Goal: Information Seeking & Learning: Learn about a topic

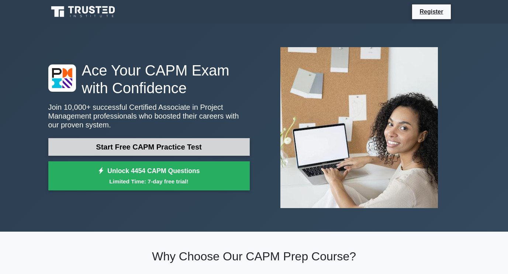
click at [181, 147] on link "Start Free CAPM Practice Test" at bounding box center [148, 147] width 201 height 18
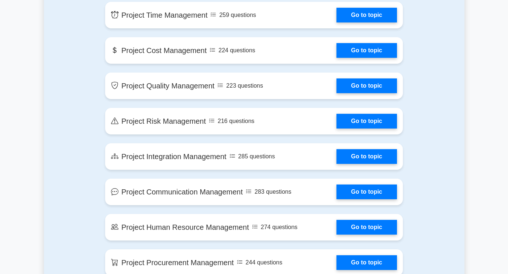
scroll to position [406, 0]
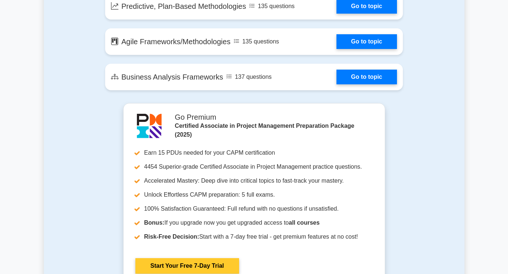
scroll to position [1622, 0]
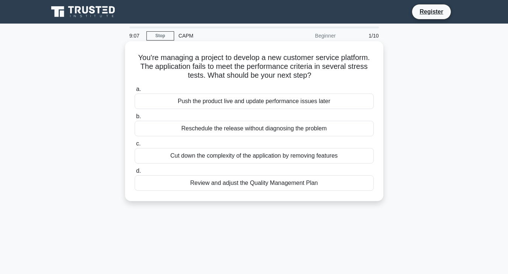
click at [217, 184] on div "Review and adjust the Quality Management Plan" at bounding box center [254, 182] width 239 height 15
click at [135, 174] on input "d. Review and adjust the Quality Management Plan" at bounding box center [135, 171] width 0 height 5
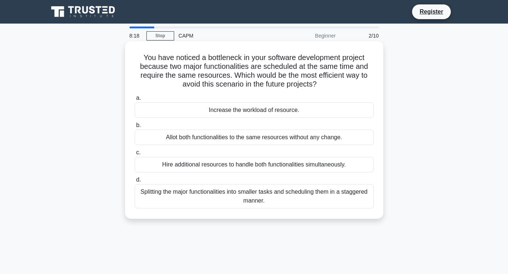
click at [285, 193] on div "Splitting the major functionalities into smaller tasks and scheduling them in a…" at bounding box center [254, 196] width 239 height 24
click at [135, 183] on input "d. Splitting the major functionalities into smaller tasks and scheduling them i…" at bounding box center [135, 180] width 0 height 5
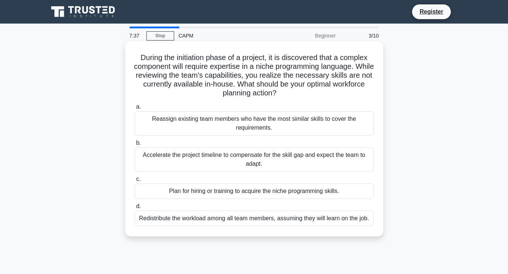
click at [268, 192] on div "Plan for hiring or training to acquire the niche programming skills." at bounding box center [254, 191] width 239 height 15
click at [135, 182] on input "c. Plan for hiring or training to acquire the niche programming skills." at bounding box center [135, 179] width 0 height 5
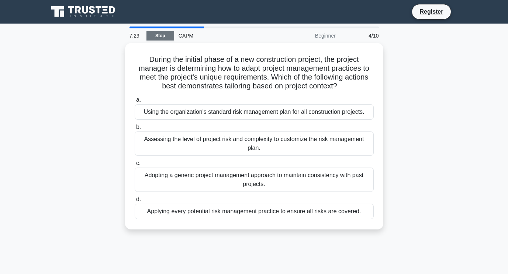
click at [166, 37] on link "Stop" at bounding box center [160, 35] width 28 height 9
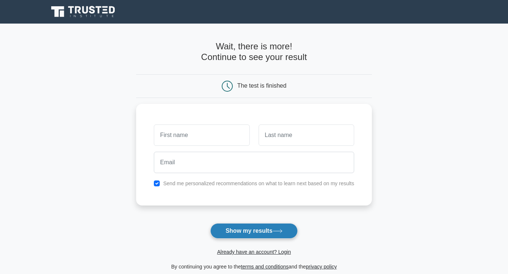
click at [246, 229] on button "Show my results" at bounding box center [253, 230] width 87 height 15
type input "lee"
click at [251, 234] on button "Show my results" at bounding box center [253, 230] width 87 height 15
type input "ya"
click at [247, 233] on button "Show my results" at bounding box center [253, 230] width 87 height 15
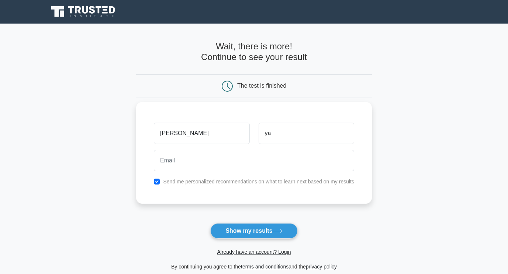
click at [267, 185] on label "Send me personalized recommendations on what to learn next based on my results" at bounding box center [258, 182] width 191 height 6
